Goal: Information Seeking & Learning: Learn about a topic

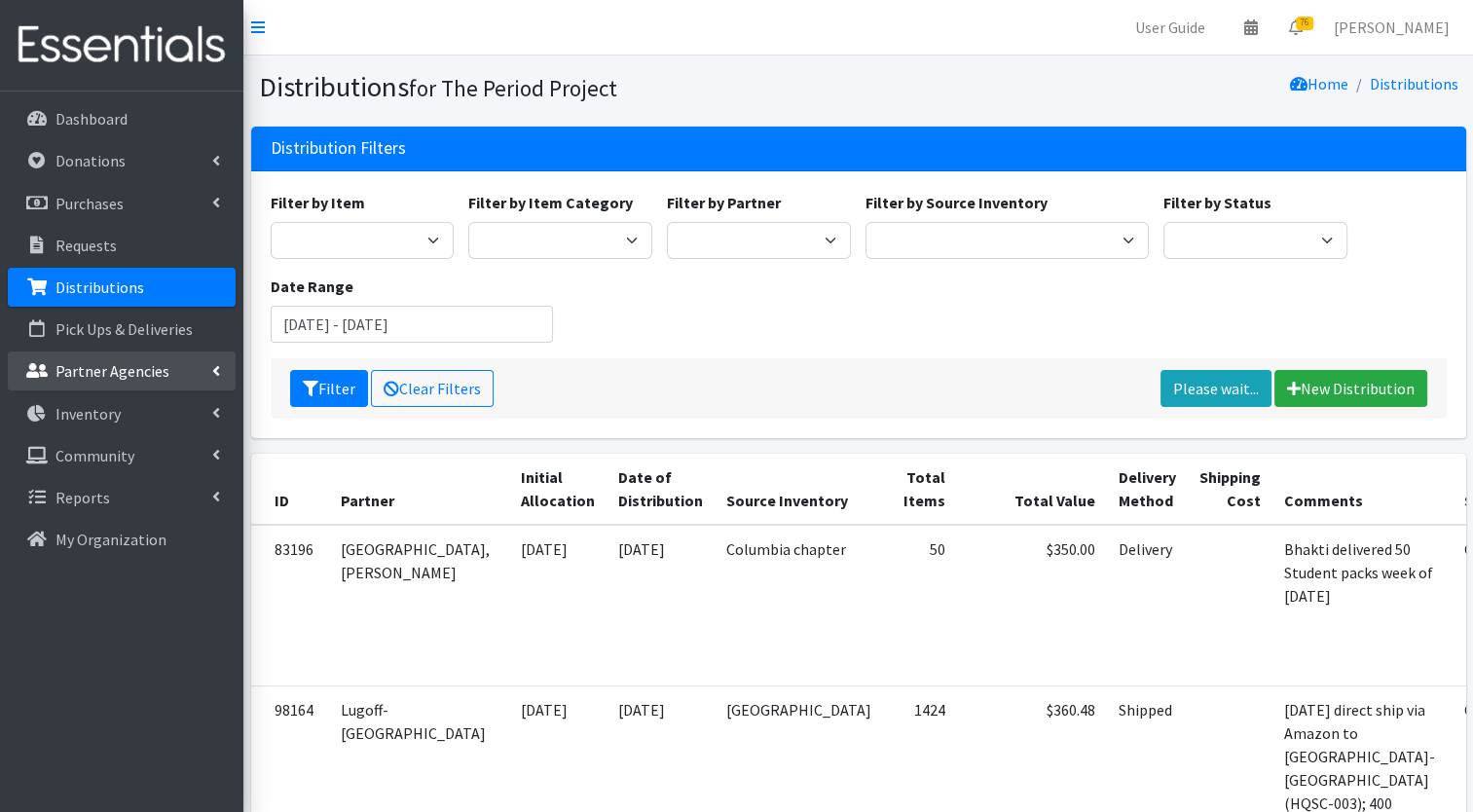
click at [94, 375] on p "Partner Agencies" at bounding box center [112, 371] width 114 height 19
click at [89, 410] on link "All Partners" at bounding box center [122, 413] width 228 height 39
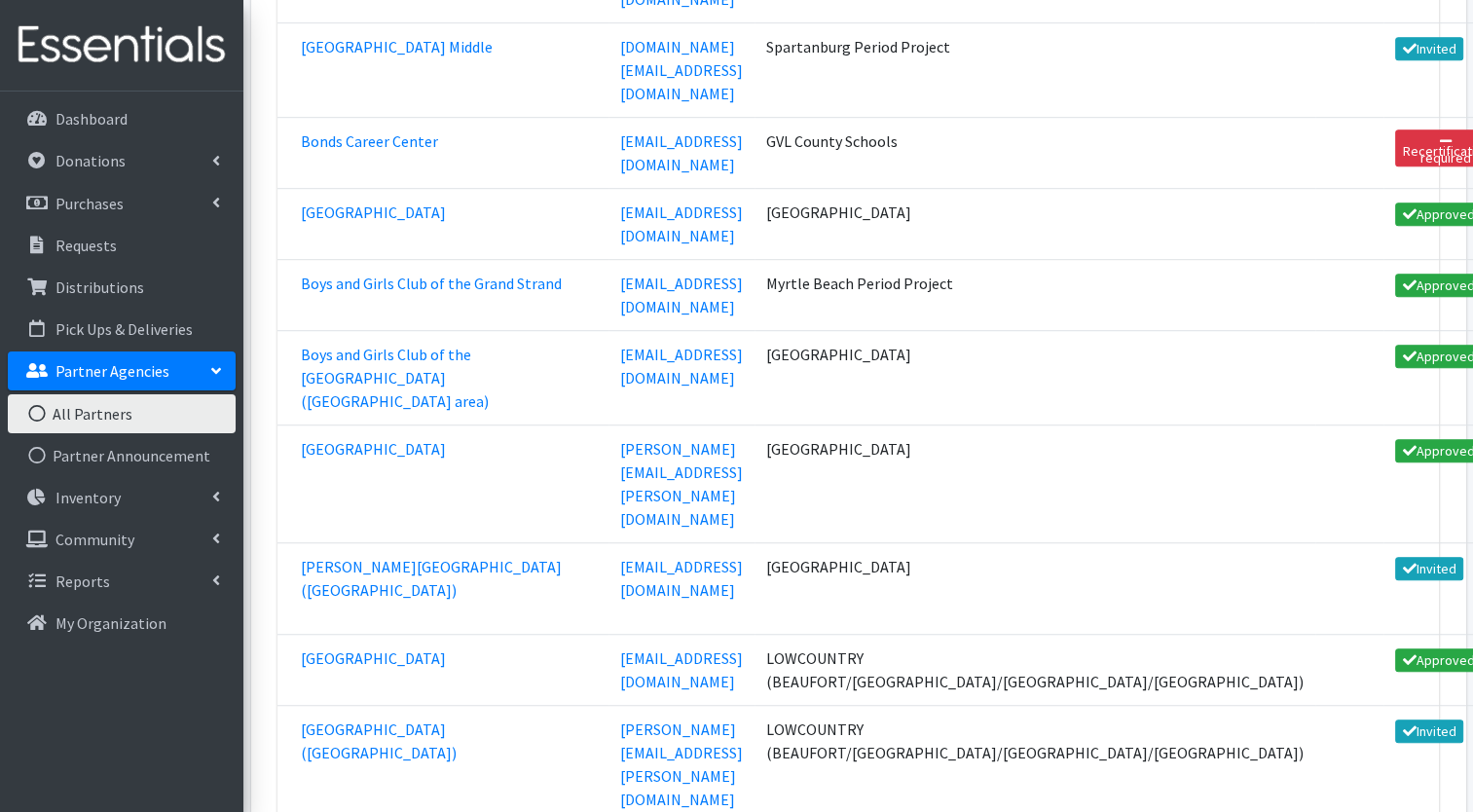
scroll to position [9232, 0]
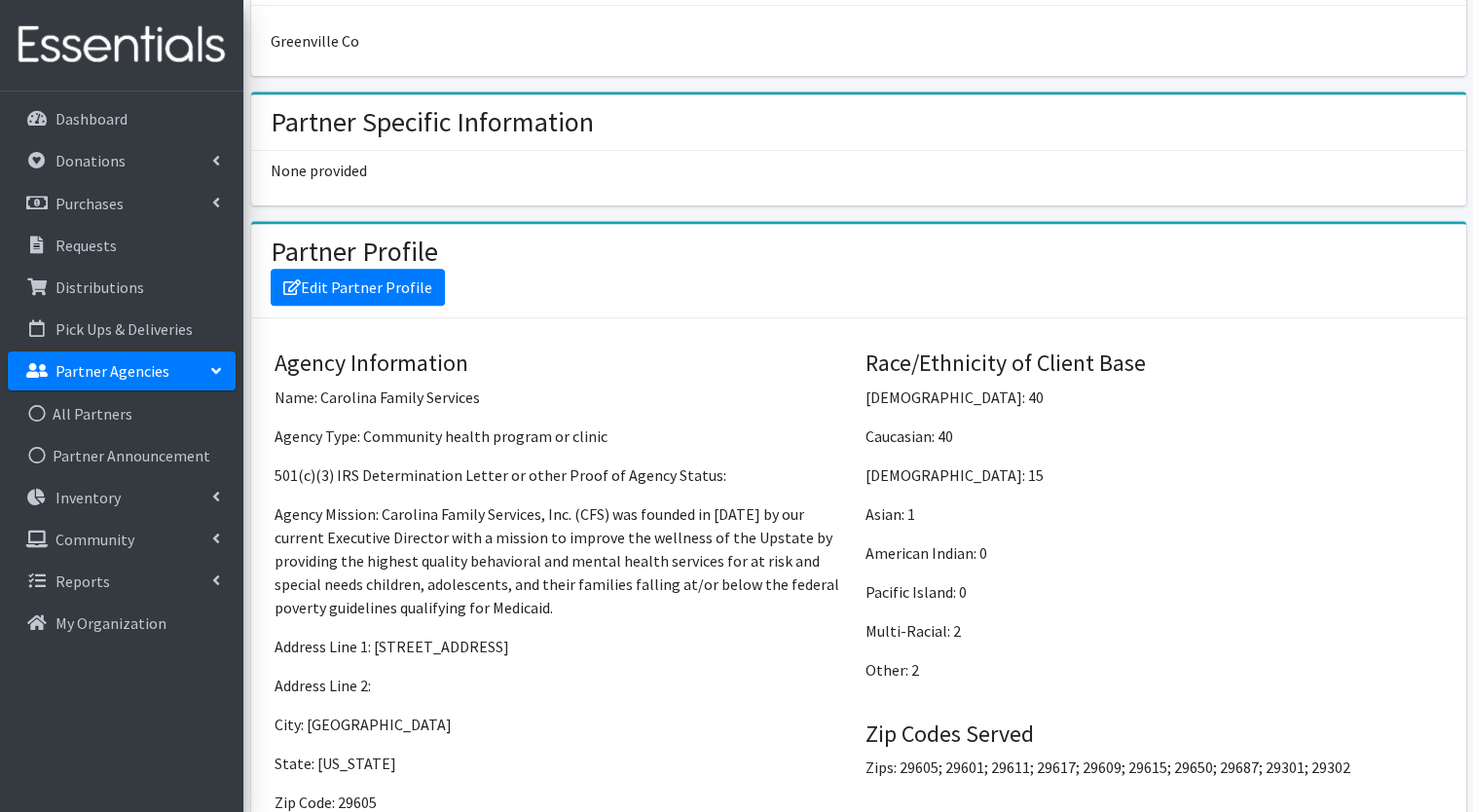
scroll to position [1418, 0]
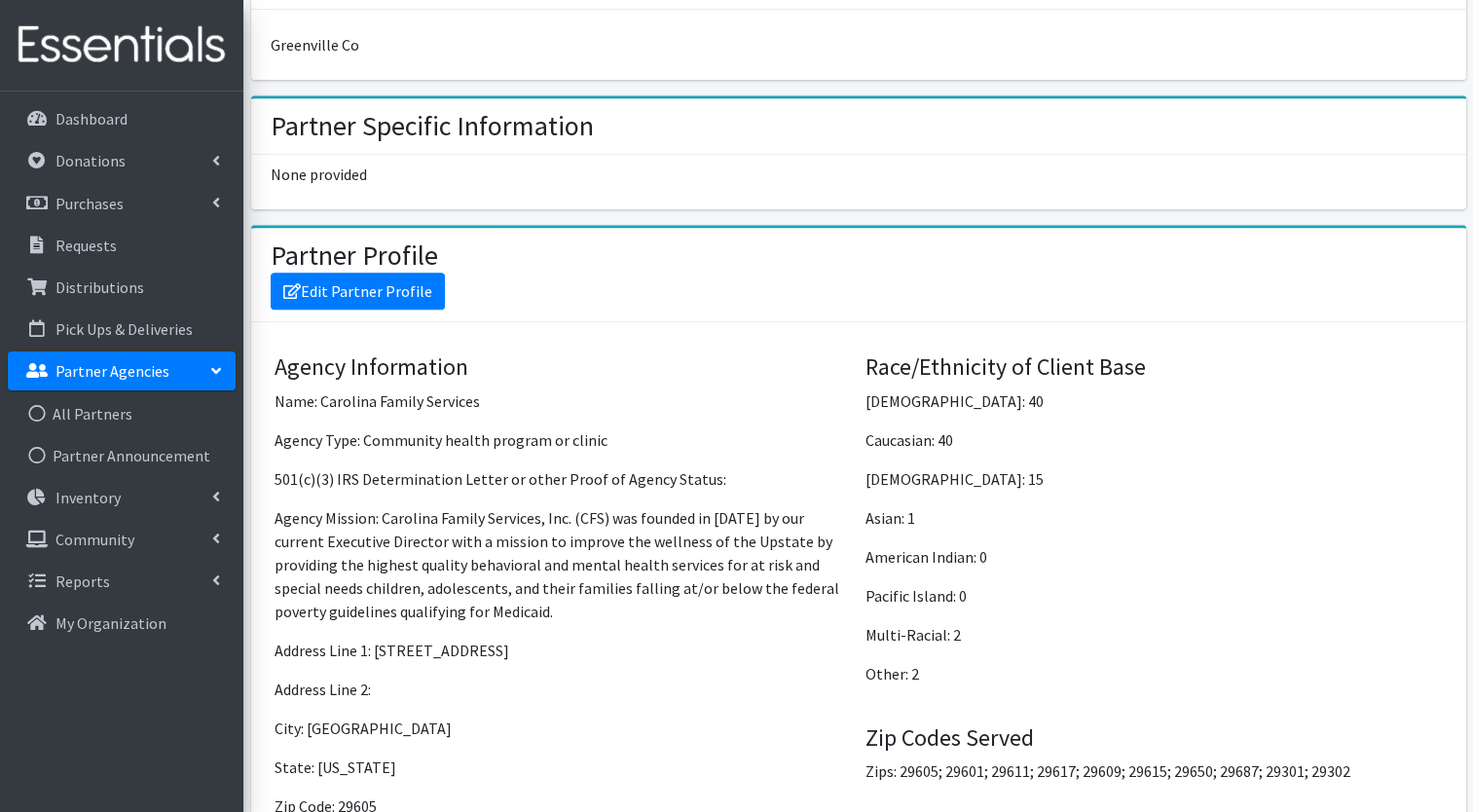
click at [122, 367] on p "Partner Agencies" at bounding box center [112, 371] width 114 height 19
click at [121, 359] on link "Partner Agencies" at bounding box center [122, 371] width 228 height 39
click at [97, 410] on link "All Partners" at bounding box center [122, 413] width 228 height 39
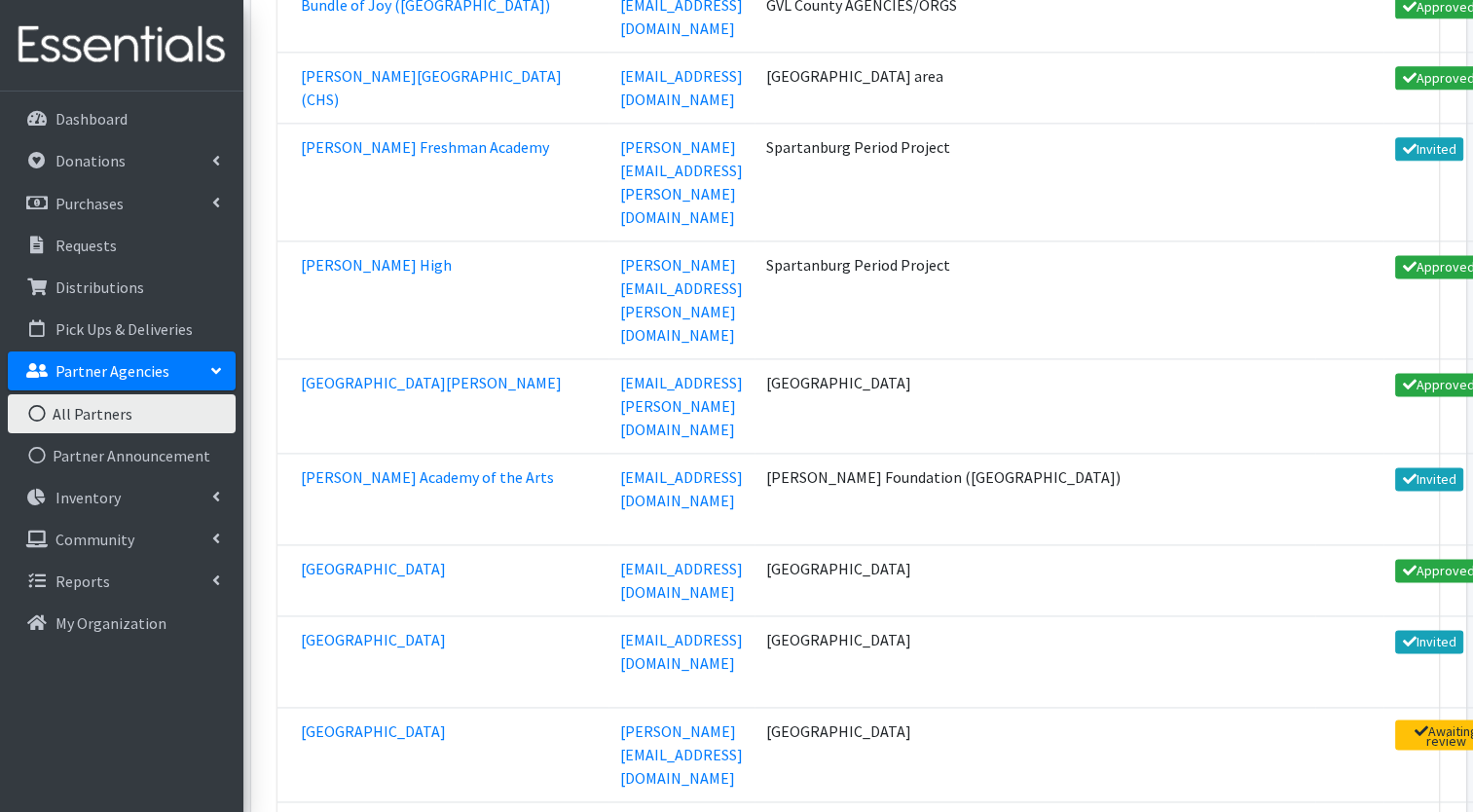
scroll to position [10664, 0]
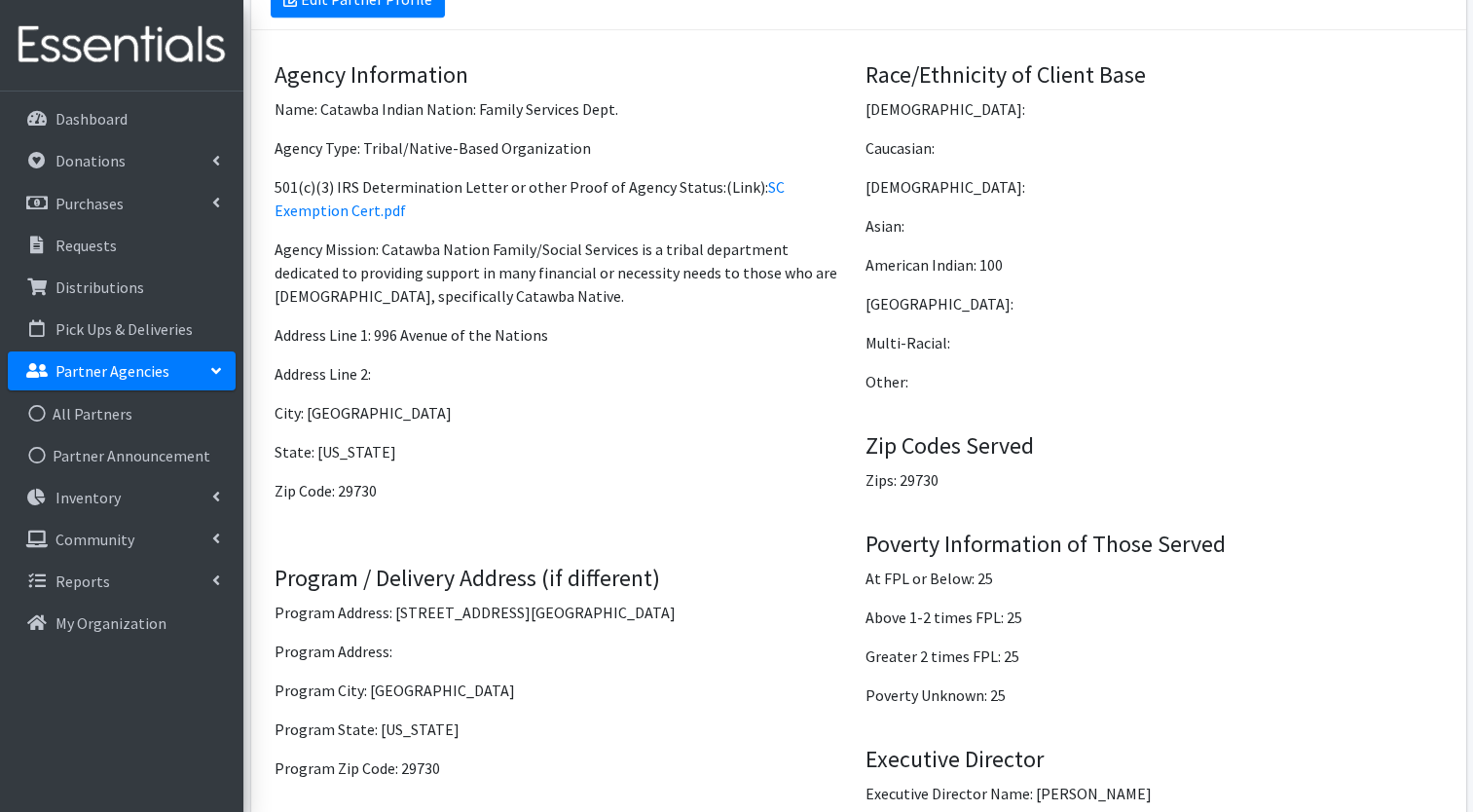
scroll to position [1616, 0]
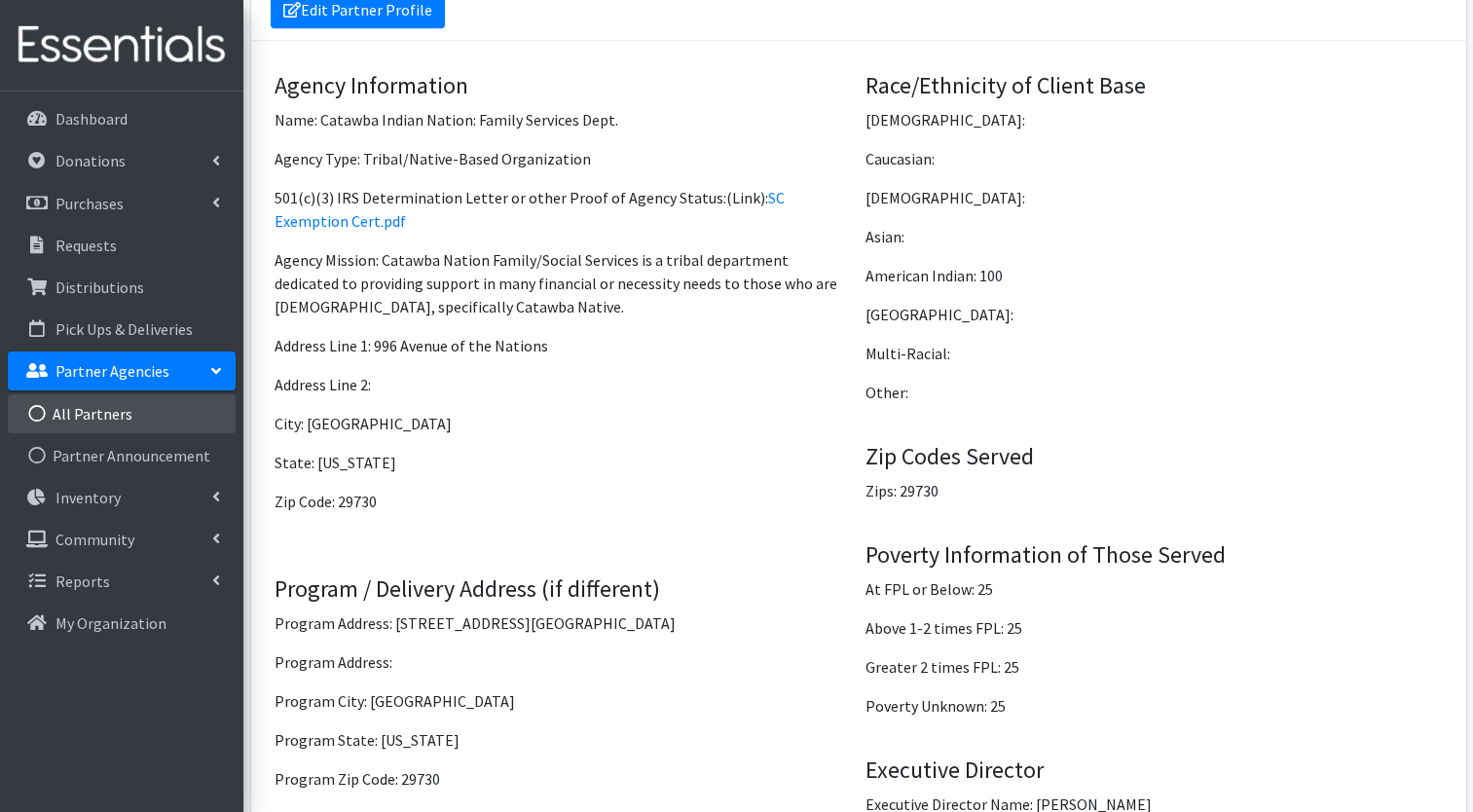
click at [114, 412] on link "All Partners" at bounding box center [122, 413] width 228 height 39
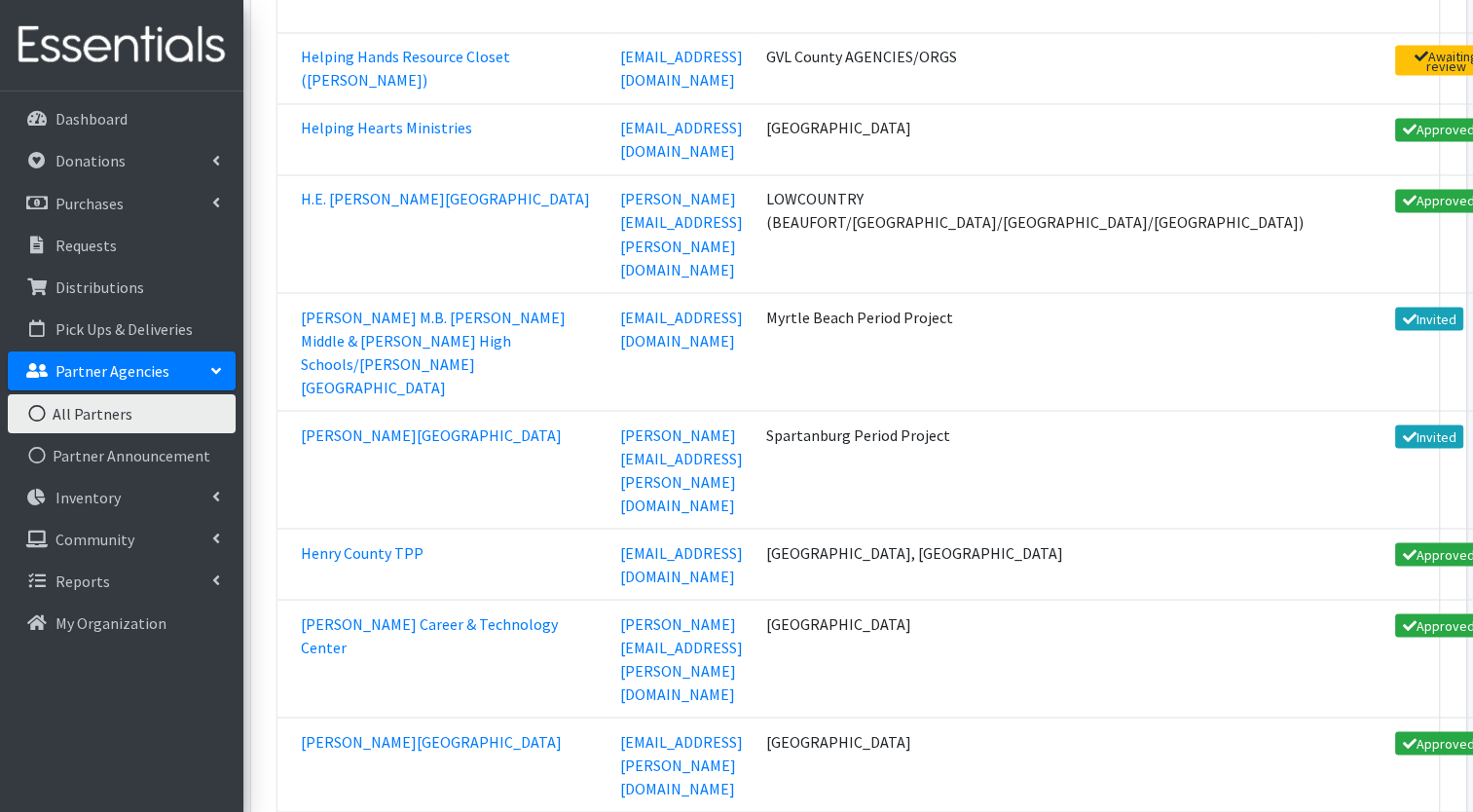
scroll to position [32168, 0]
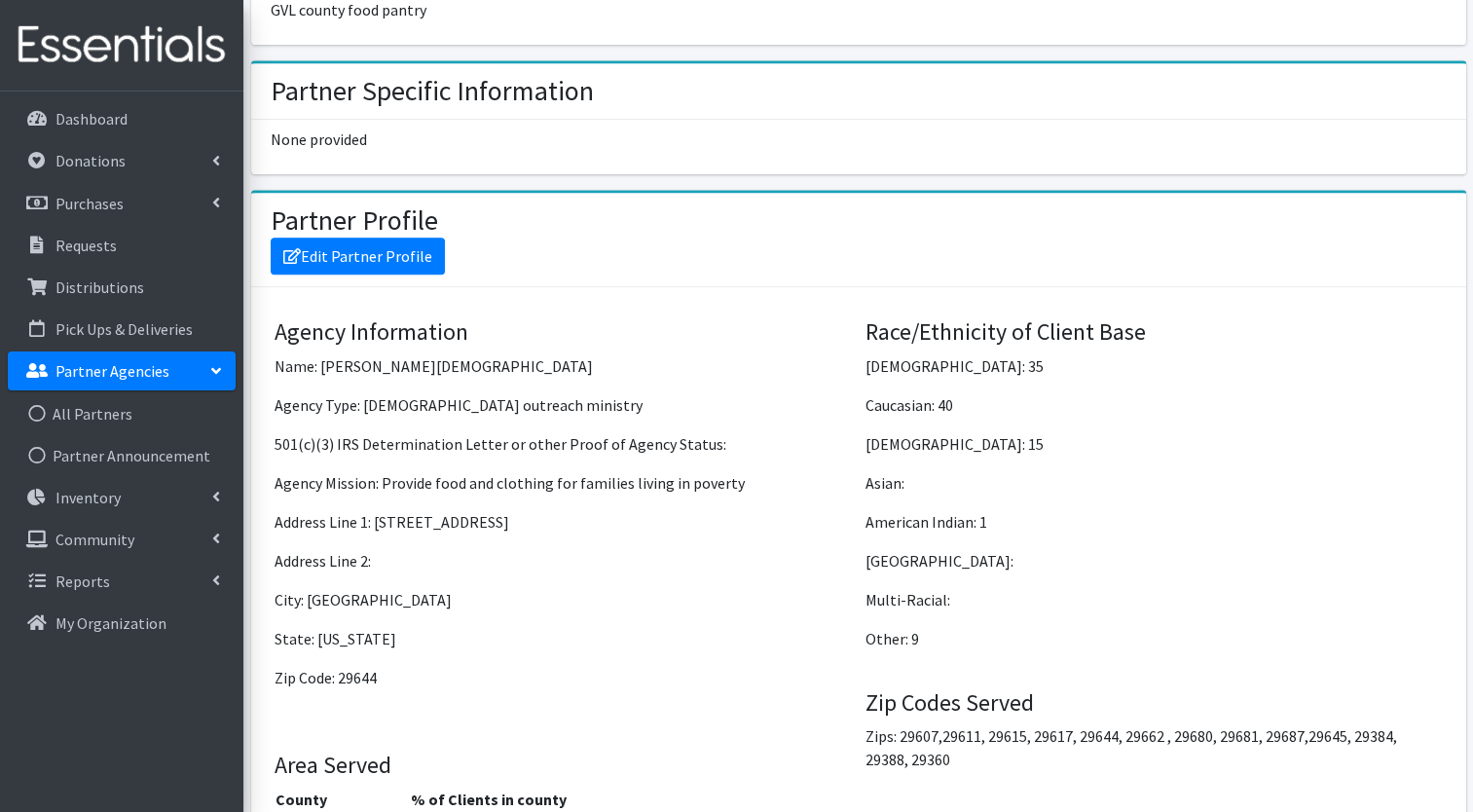
scroll to position [1443, 0]
